Goal: Task Accomplishment & Management: Manage account settings

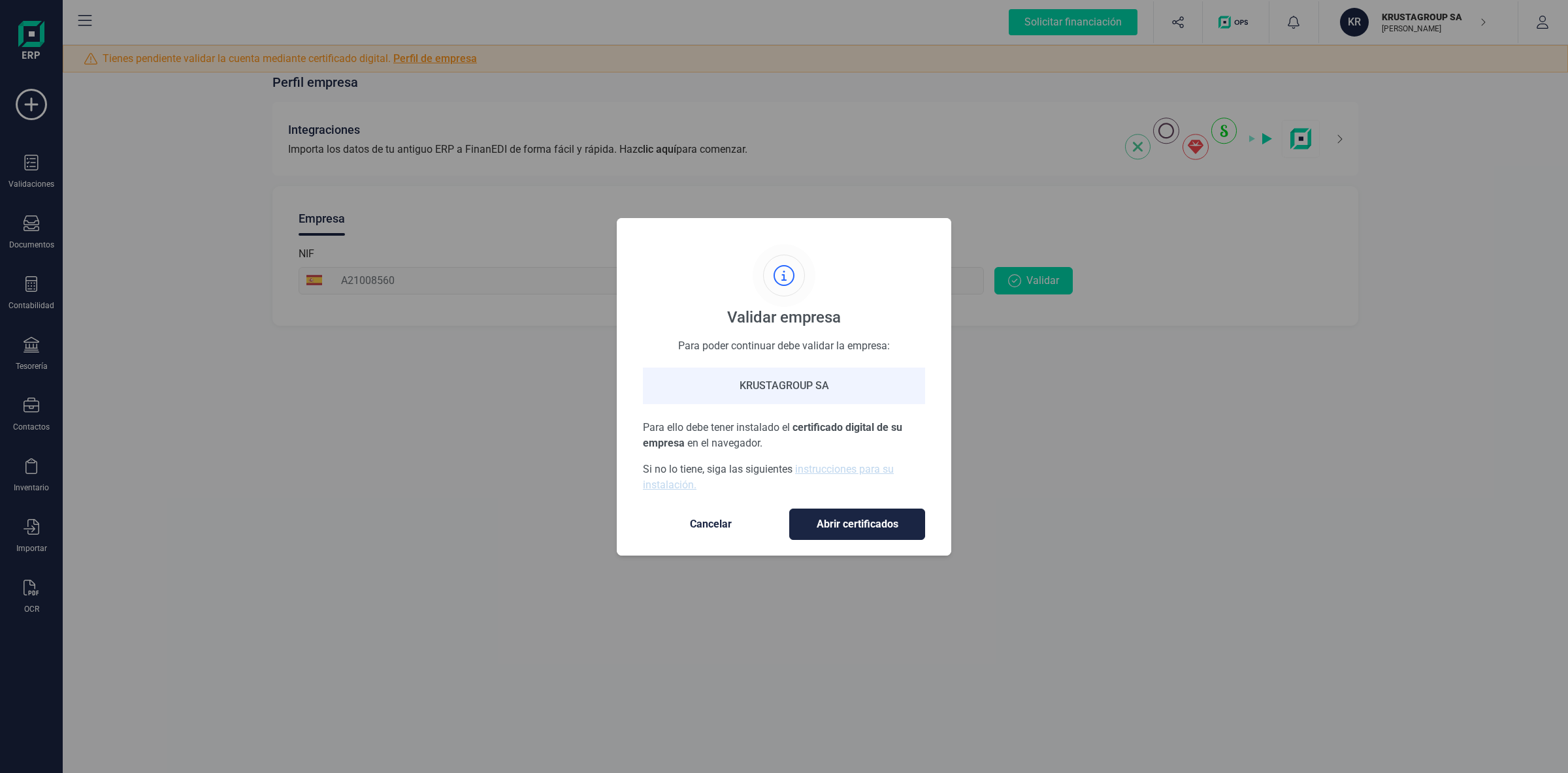
click at [745, 531] on span "Cancelar" at bounding box center [710, 524] width 110 height 15
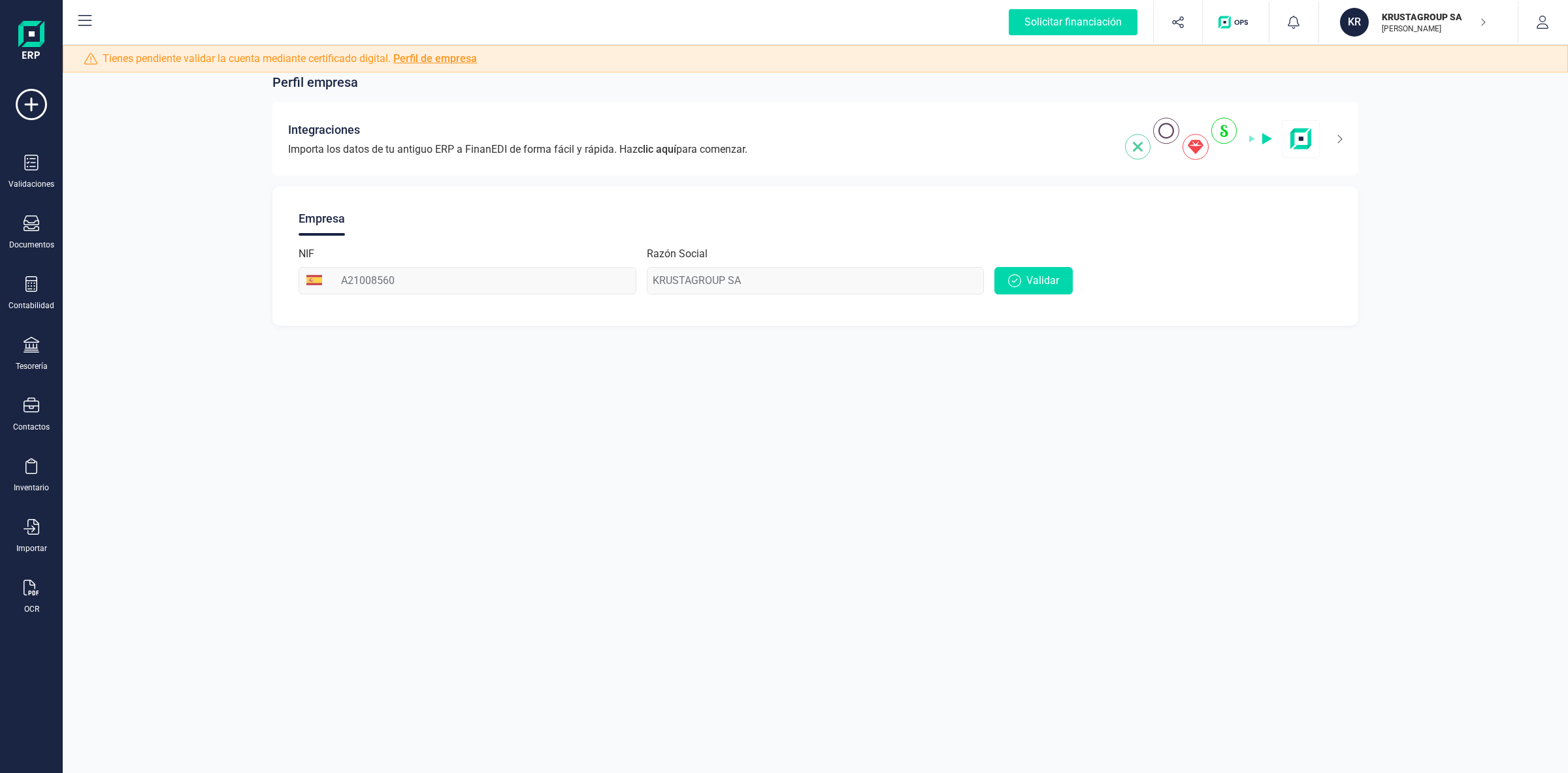
click at [892, 501] on div "Perfil empresa Integraciones Importa los datos de tu antiguo ERP a FinanEDI de …" at bounding box center [816, 386] width 1505 height 773
click at [1034, 279] on span "Validar" at bounding box center [1043, 281] width 33 height 15
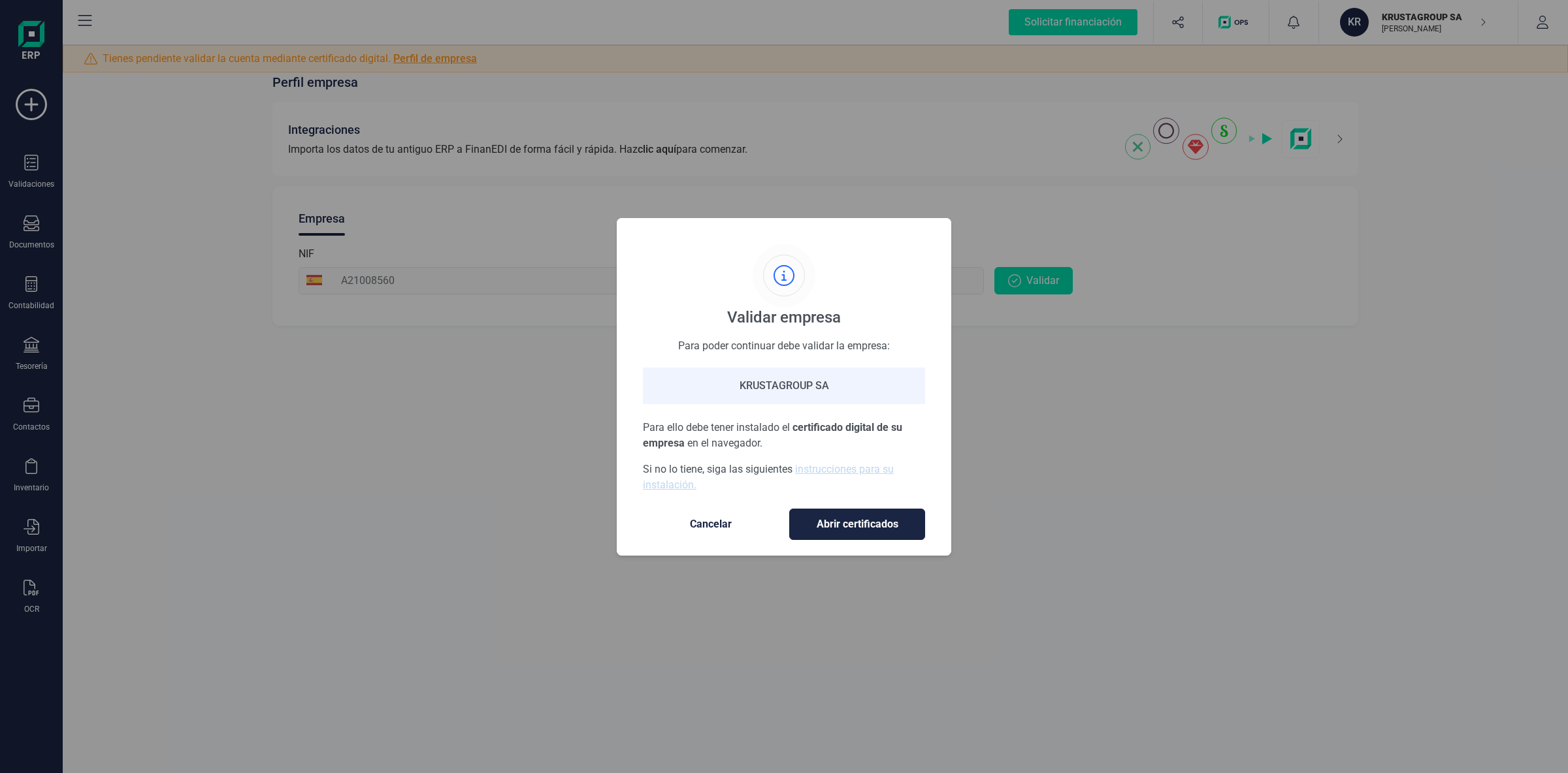
click at [741, 529] on span "Cancelar" at bounding box center [710, 524] width 110 height 15
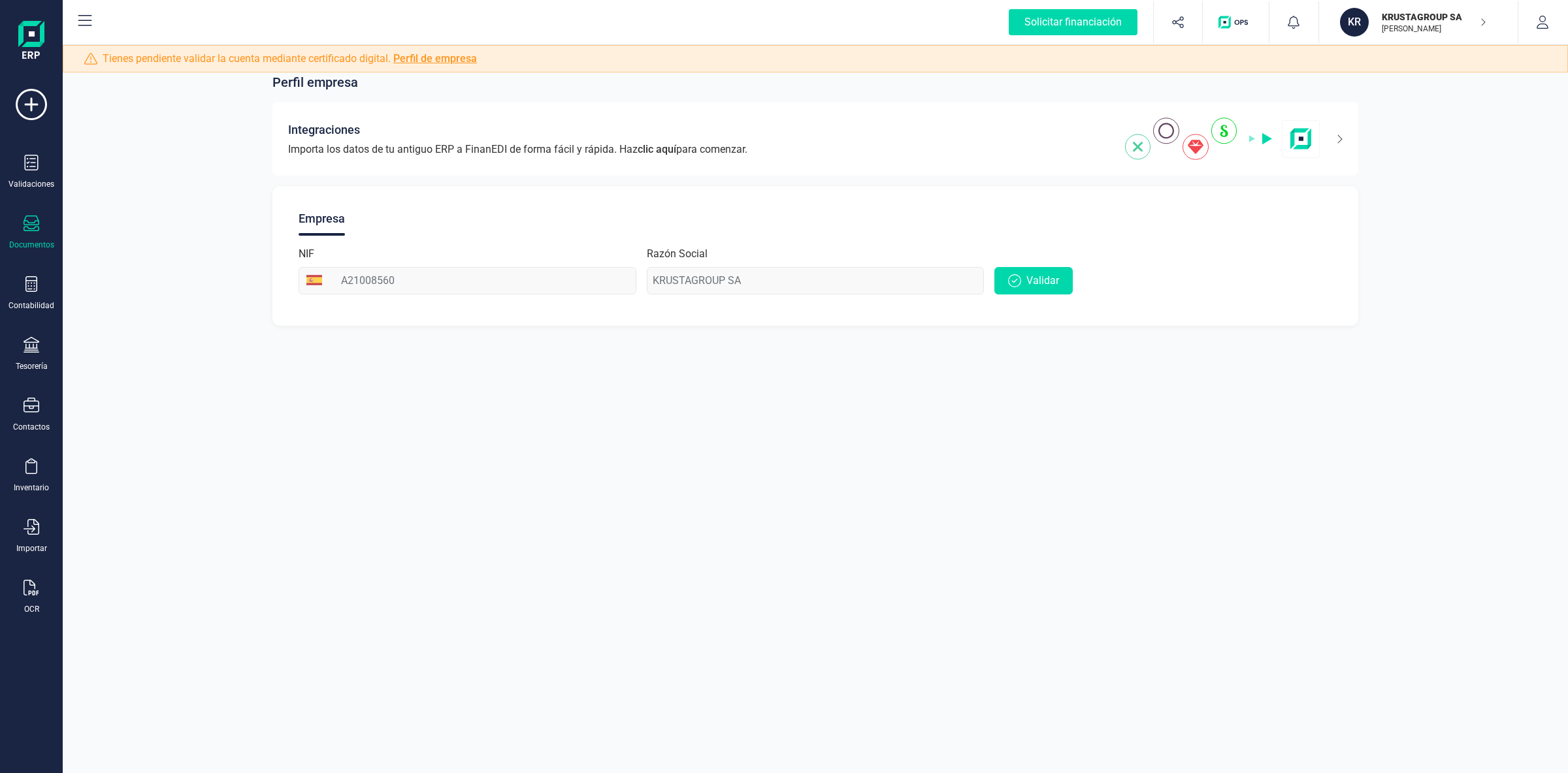
click at [29, 235] on div "Documentos" at bounding box center [31, 232] width 53 height 34
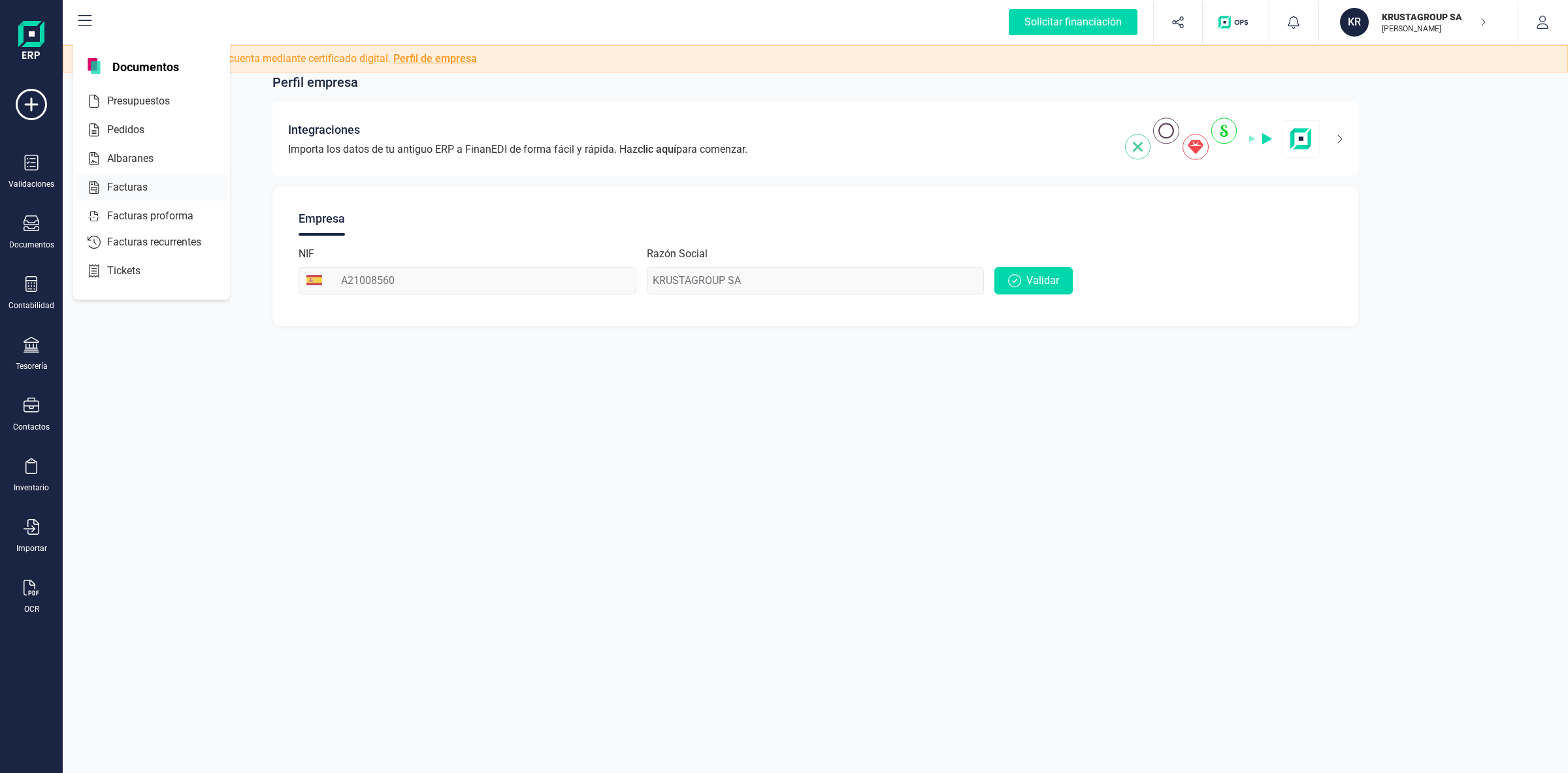
click at [137, 189] on span "Facturas" at bounding box center [136, 187] width 69 height 15
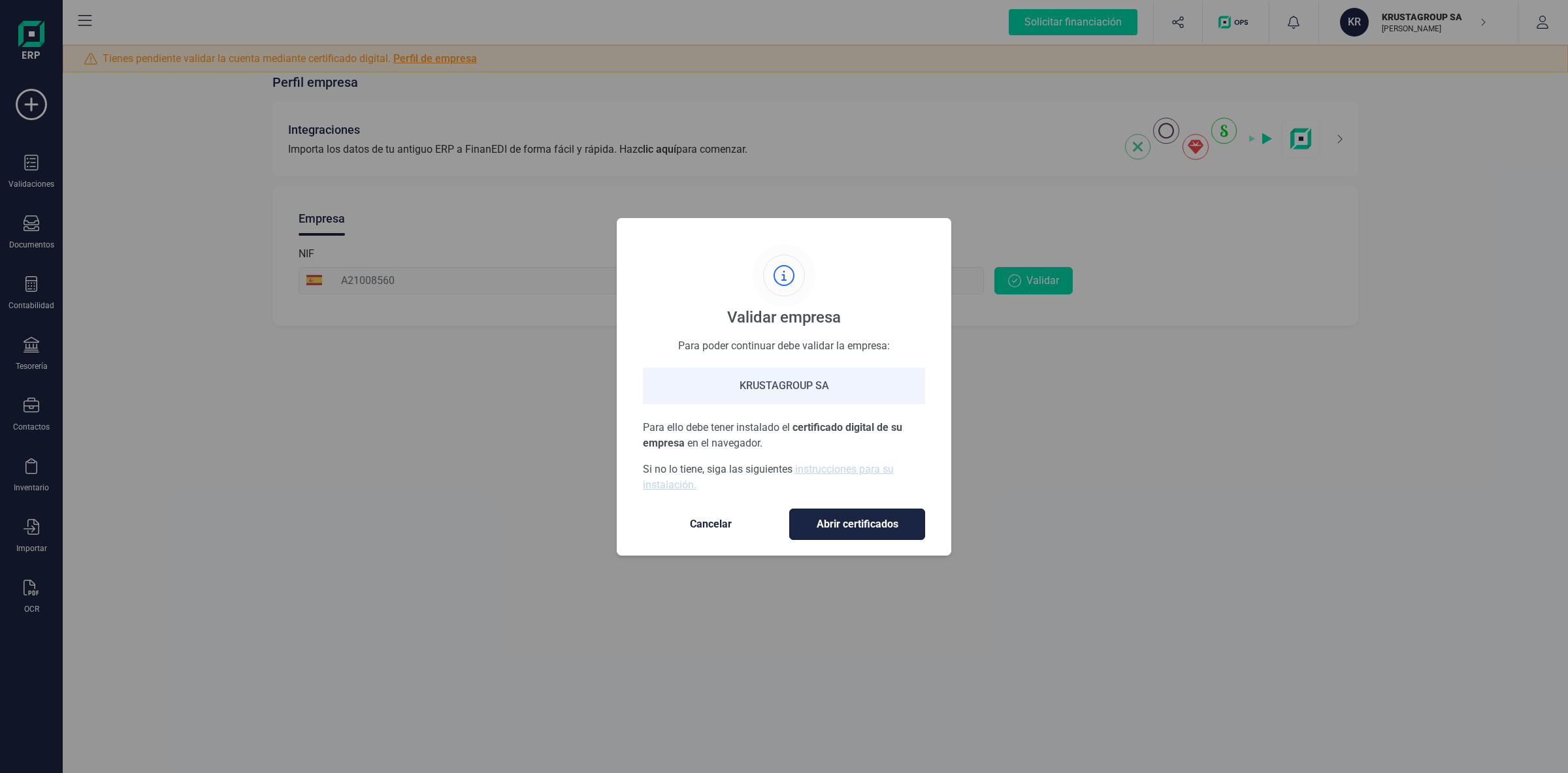
click at [868, 526] on span "Abrir certificados" at bounding box center [857, 524] width 109 height 15
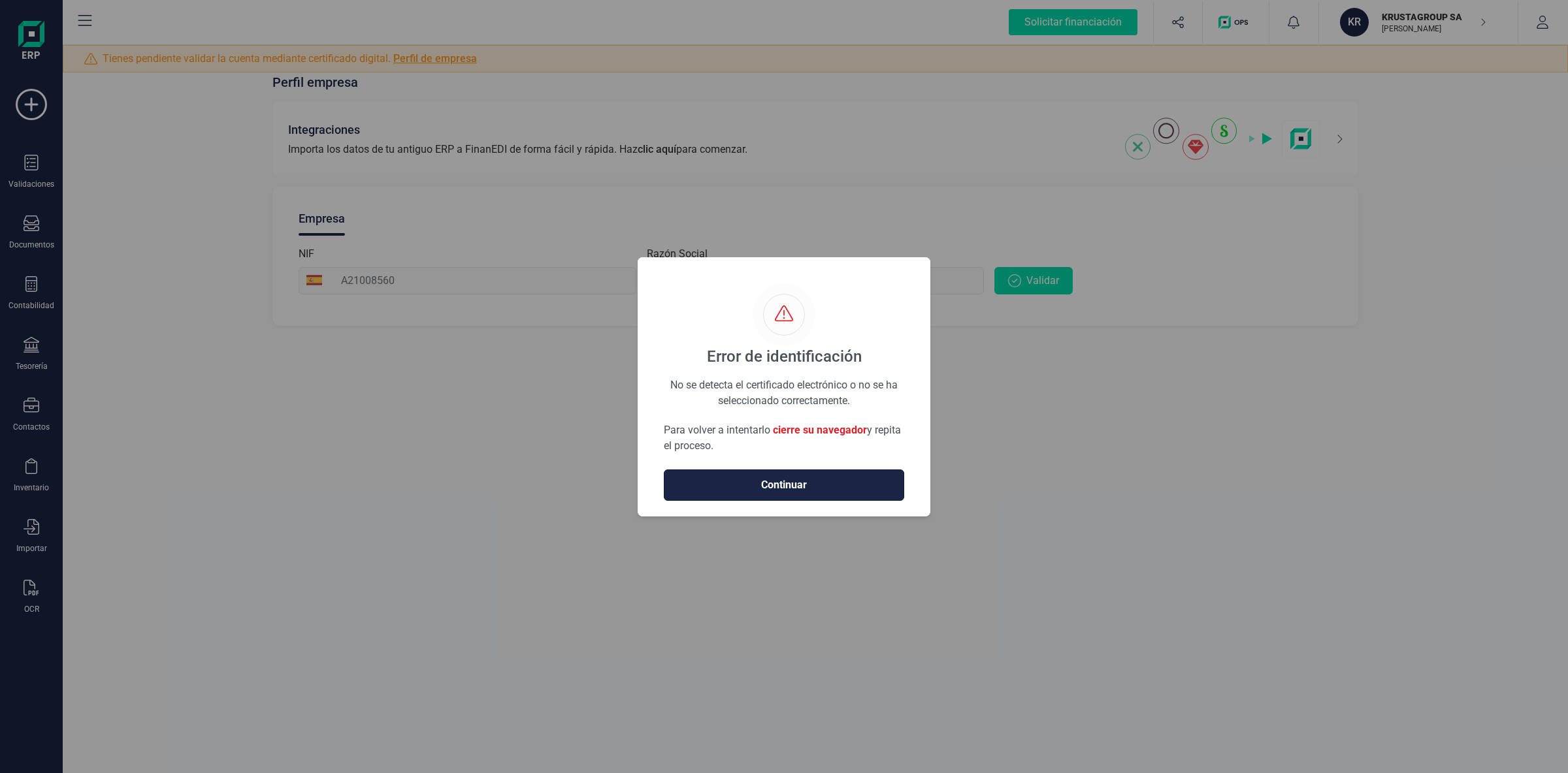
click at [823, 487] on span "Continuar" at bounding box center [784, 485] width 213 height 15
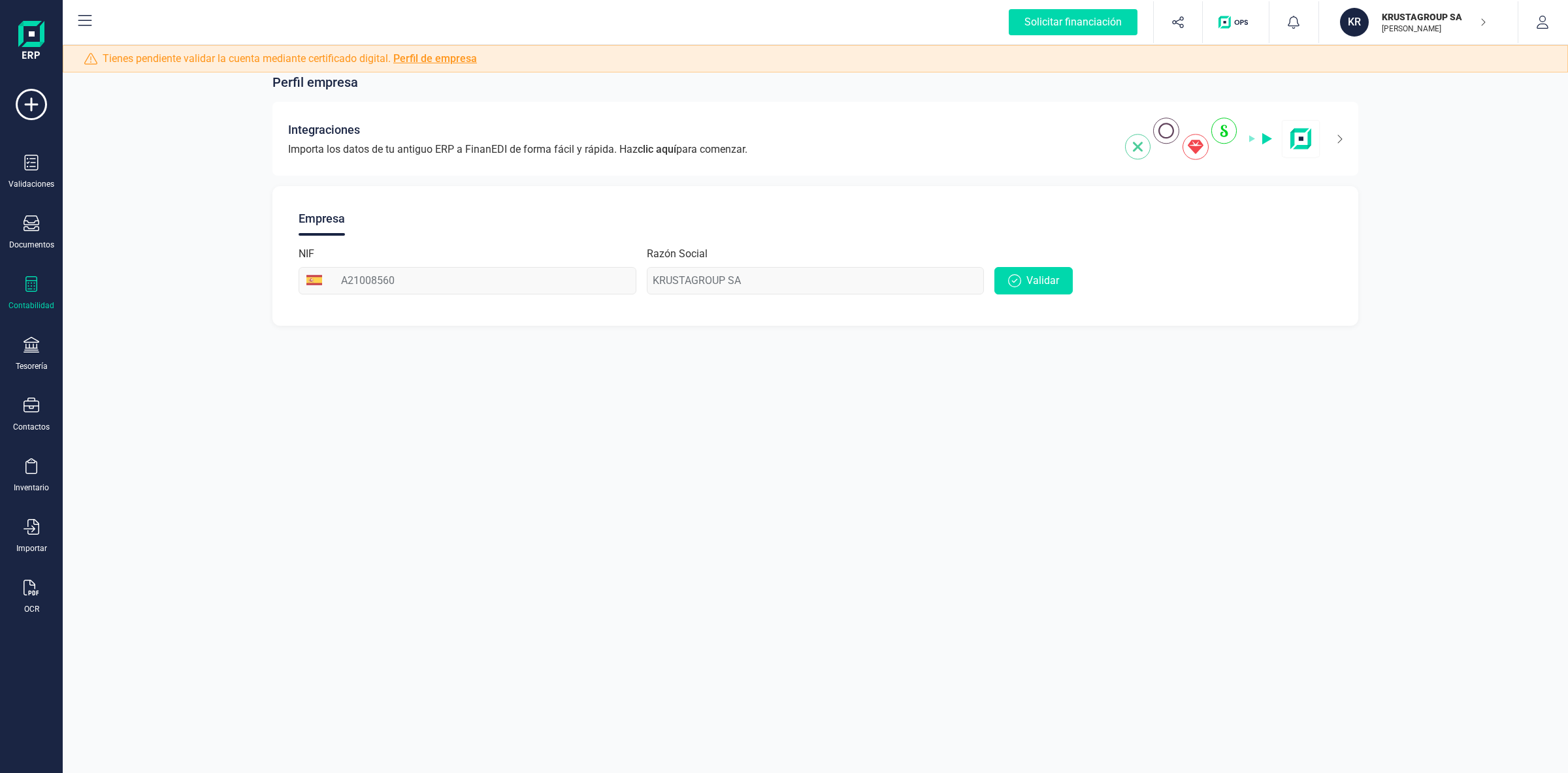
click at [26, 300] on div "Contabilidad" at bounding box center [31, 305] width 46 height 11
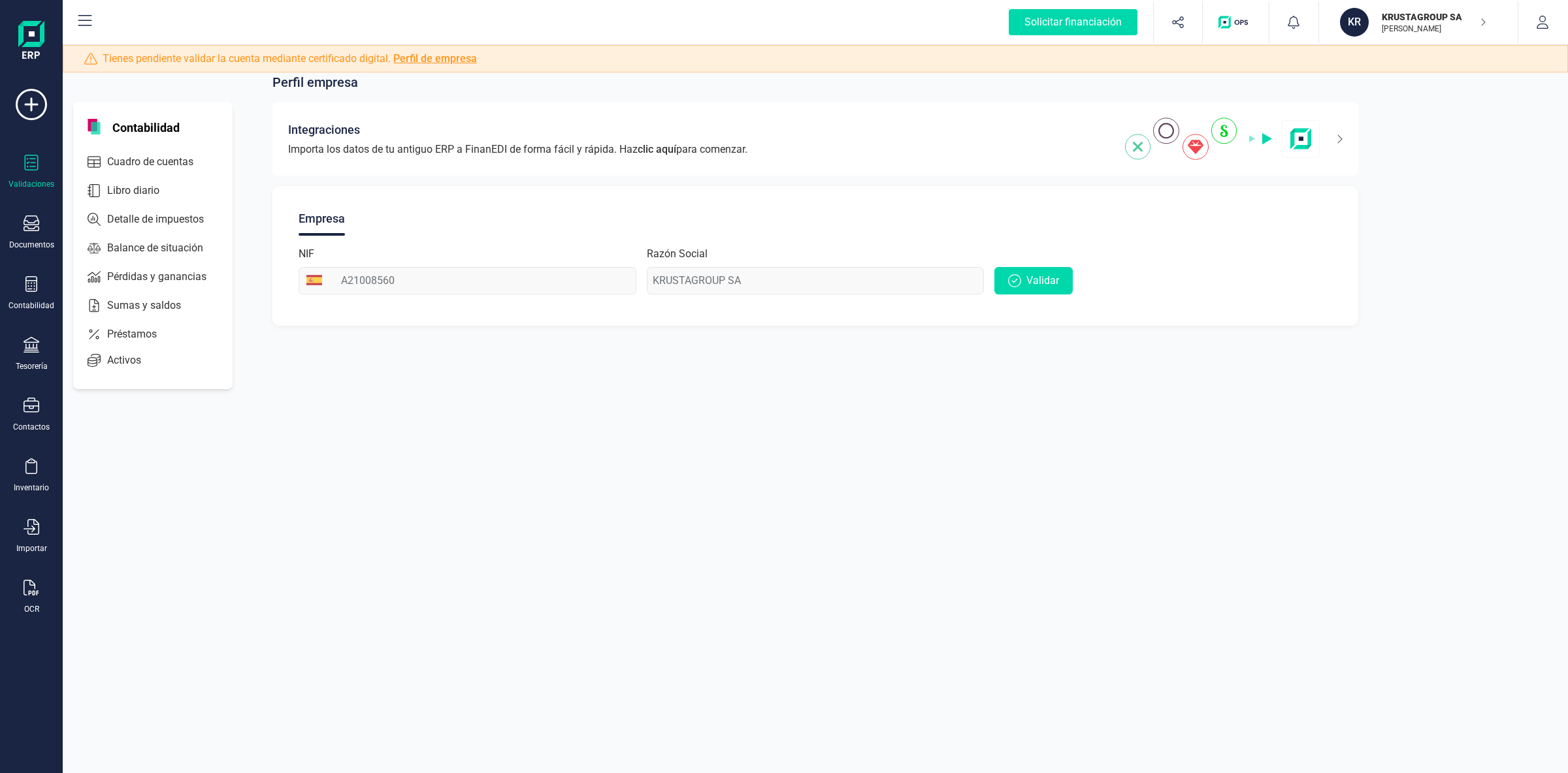
click at [34, 179] on div "Validaciones" at bounding box center [31, 183] width 46 height 11
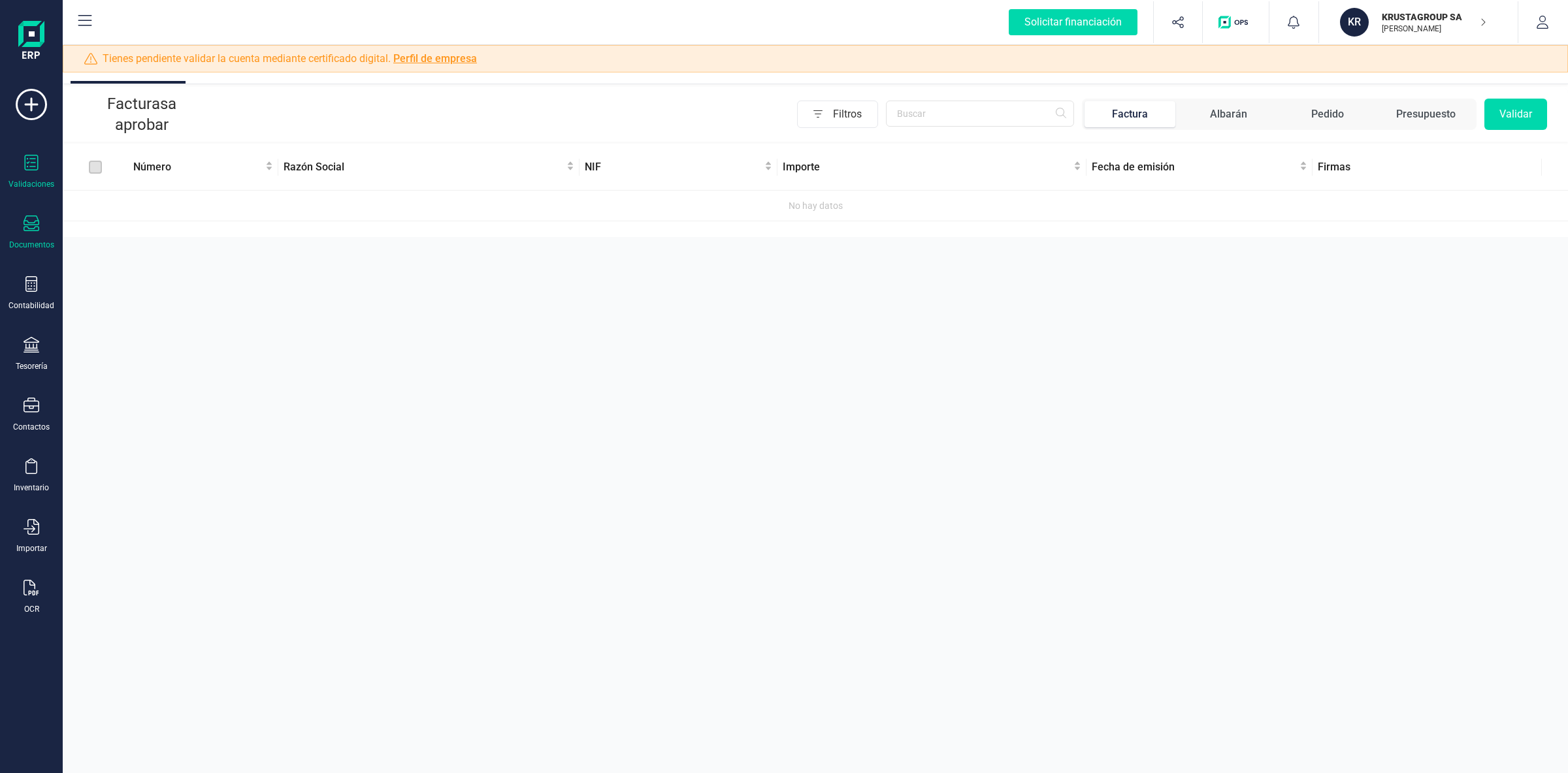
click at [29, 228] on icon at bounding box center [32, 223] width 15 height 15
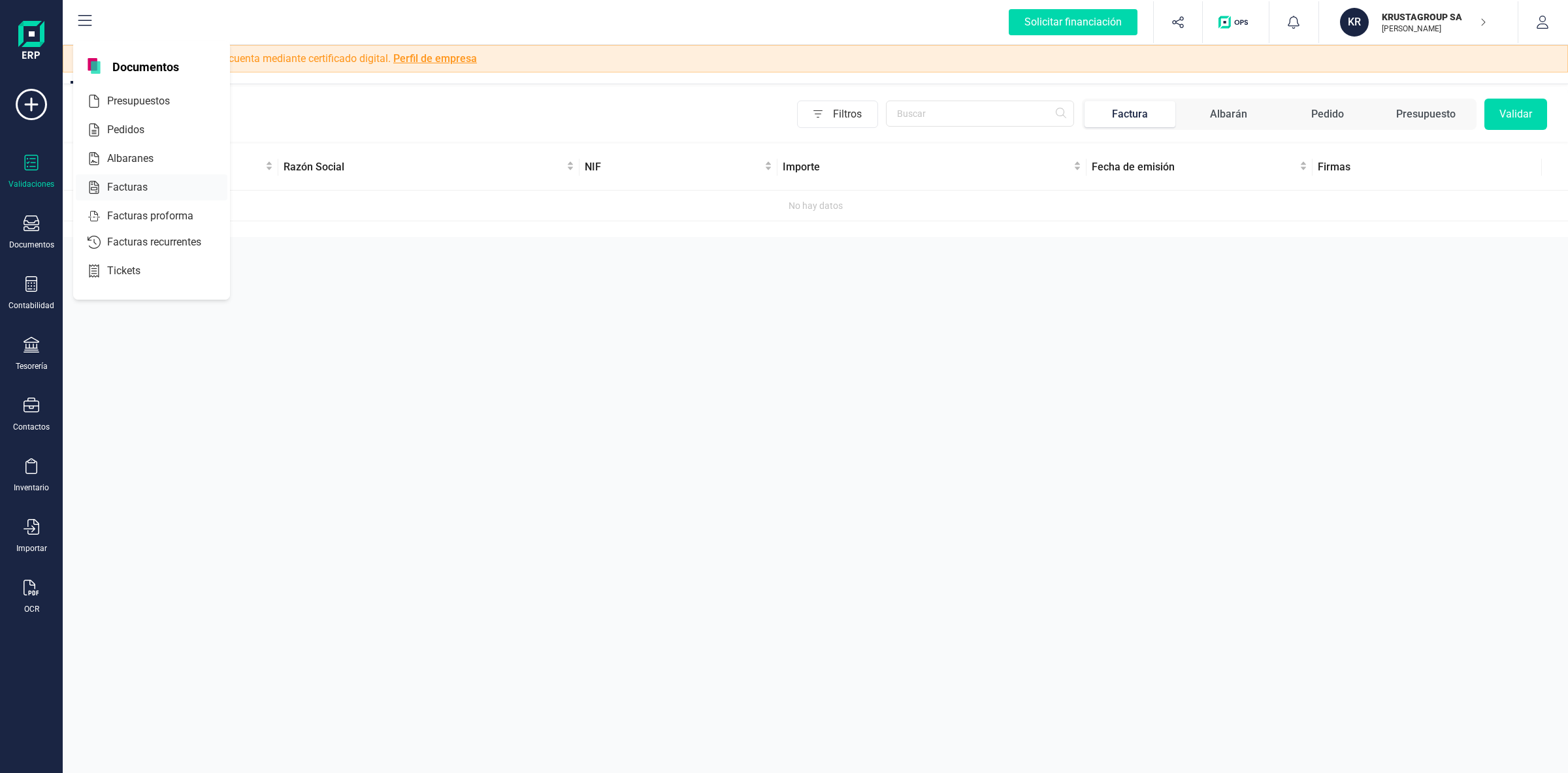
click at [131, 186] on span "Facturas" at bounding box center [136, 187] width 69 height 15
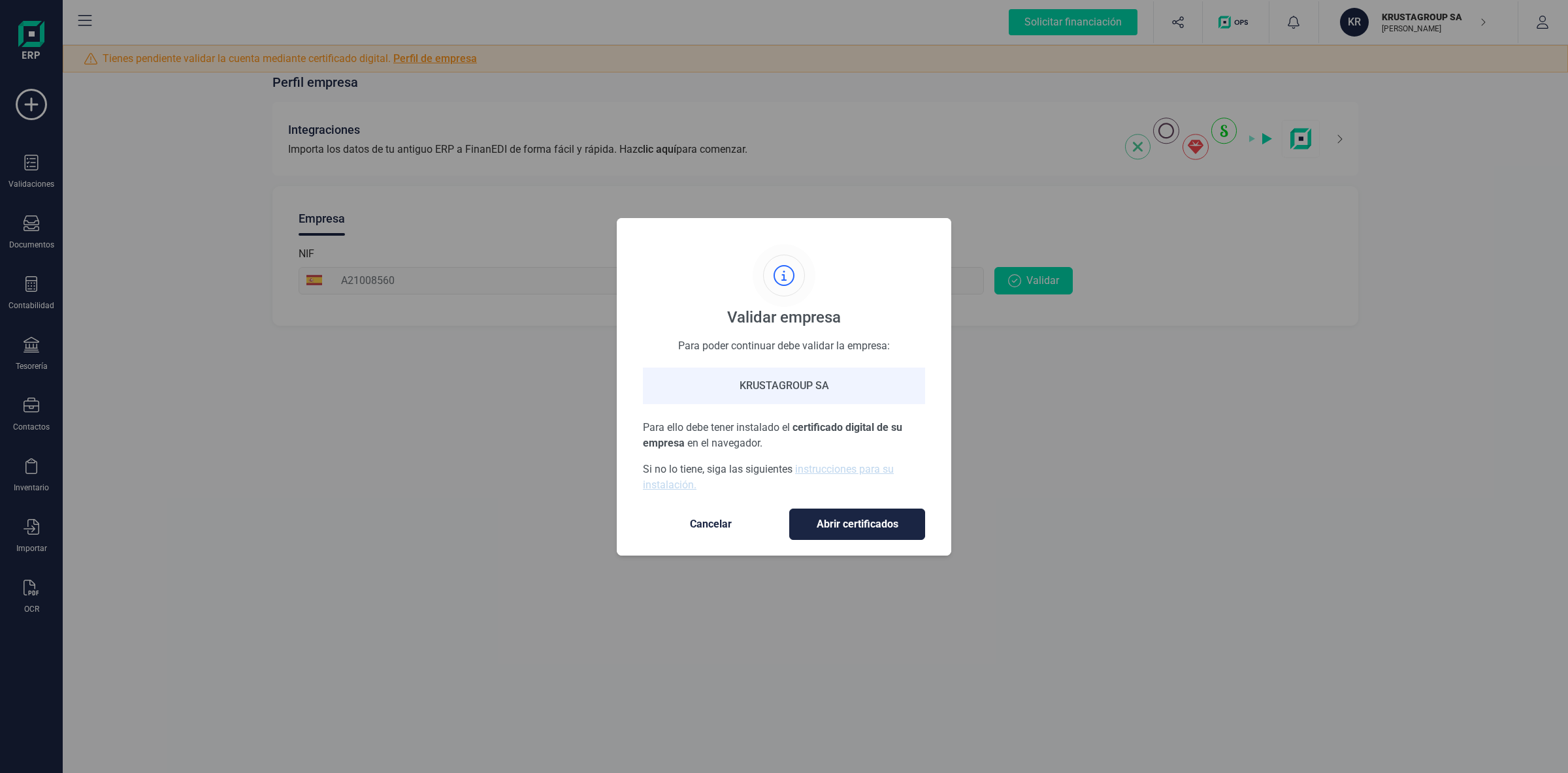
drag, startPoint x: 428, startPoint y: 633, endPoint x: 473, endPoint y: 616, distance: 48.1
click at [434, 634] on div "Validar empresa Para poder continuar debe validar la empresa: KRUSTAGROUP SA Pa…" at bounding box center [784, 386] width 1568 height 773
click at [1307, 352] on div "Validar empresa Para poder continuar debe validar la empresa: KRUSTAGROUP SA Pa…" at bounding box center [784, 386] width 1568 height 773
click at [778, 384] on div "KRUSTAGROUP SA" at bounding box center [783, 386] width 282 height 36
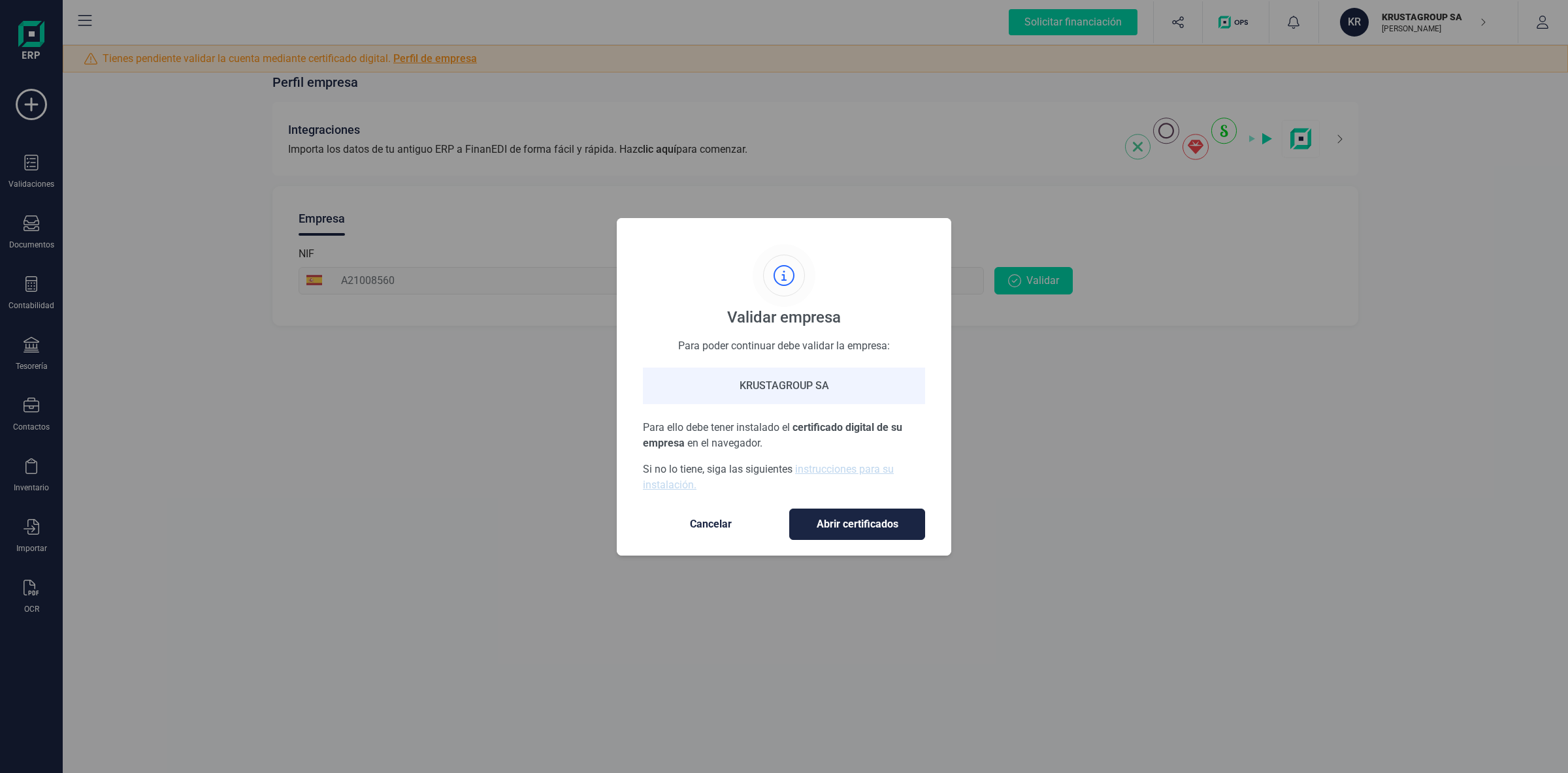
click at [778, 384] on div "KRUSTAGROUP SA" at bounding box center [783, 386] width 282 height 36
click at [905, 387] on div "KRUSTAGROUP SA" at bounding box center [783, 386] width 282 height 36
click at [722, 520] on span "Cancelar" at bounding box center [710, 524] width 110 height 15
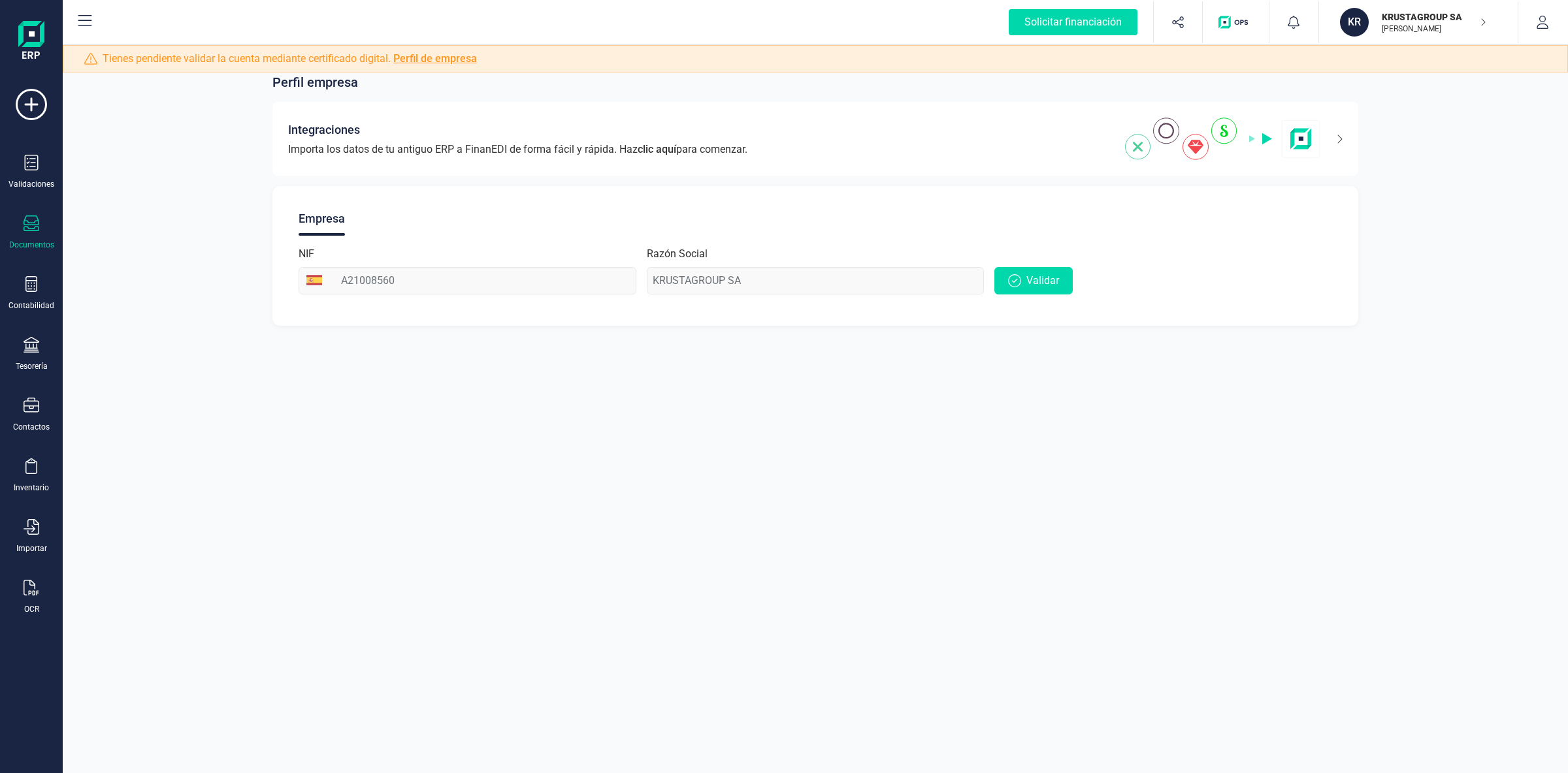
click at [18, 237] on div "Documentos" at bounding box center [31, 232] width 53 height 34
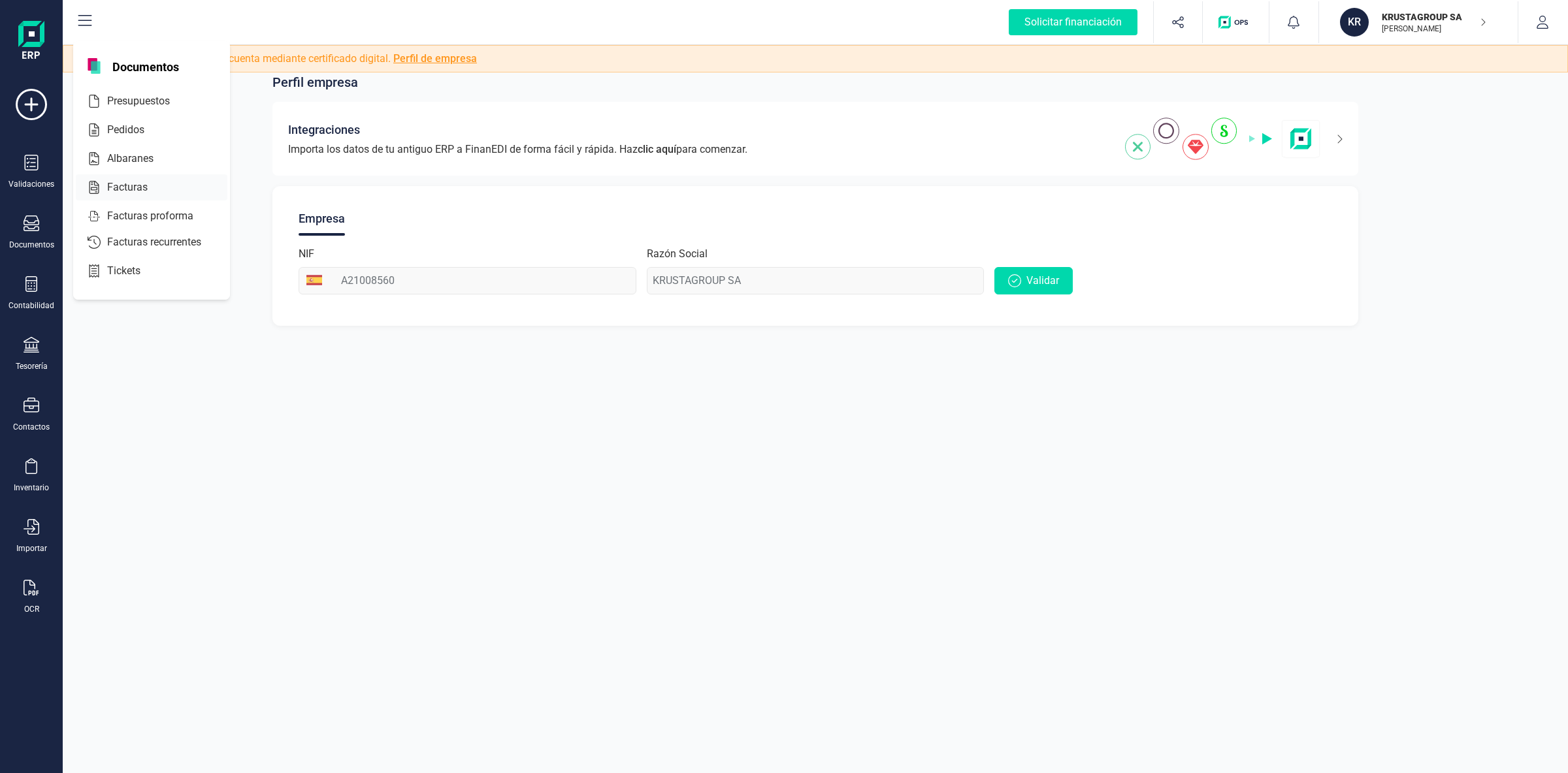
click at [137, 176] on div "Facturas" at bounding box center [151, 187] width 151 height 26
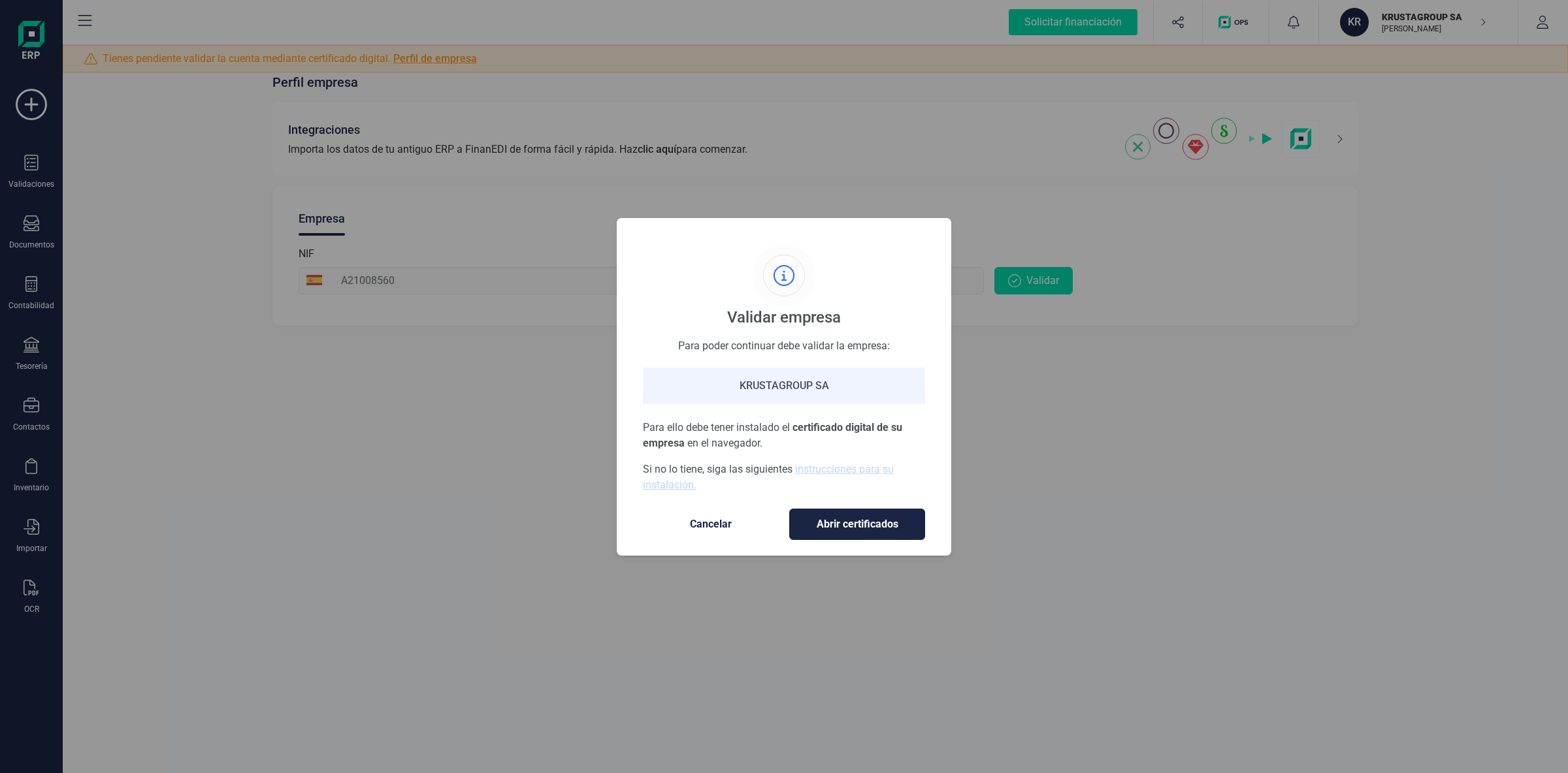
click at [705, 526] on span "Cancelar" at bounding box center [710, 524] width 110 height 15
